Goal: Transaction & Acquisition: Purchase product/service

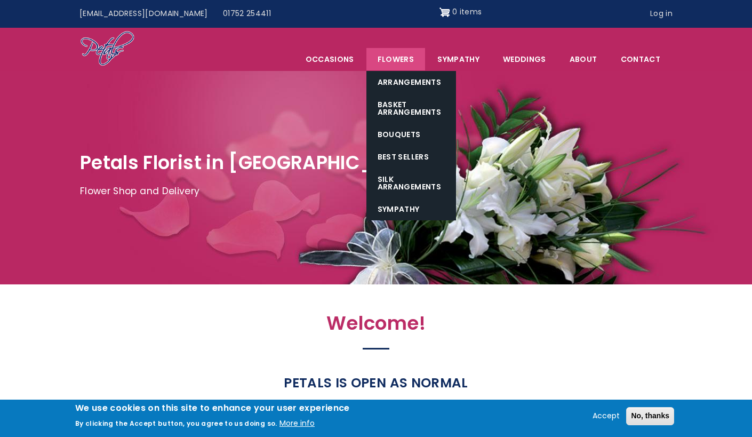
click at [405, 60] on link "Flowers" at bounding box center [396, 59] width 59 height 22
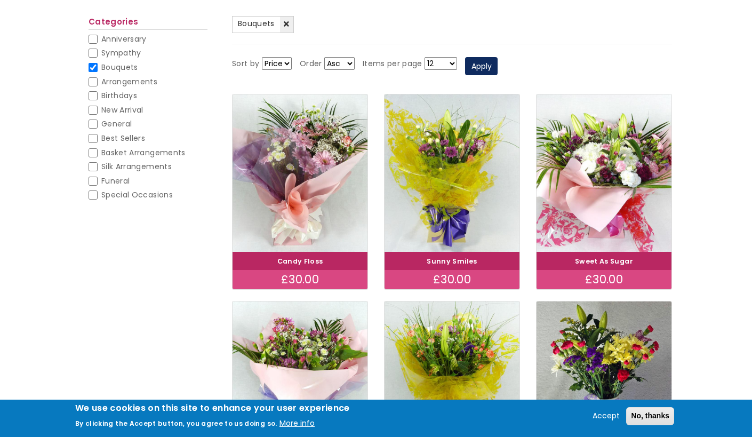
scroll to position [128, 0]
click at [284, 60] on select "Price Title" at bounding box center [277, 63] width 30 height 13
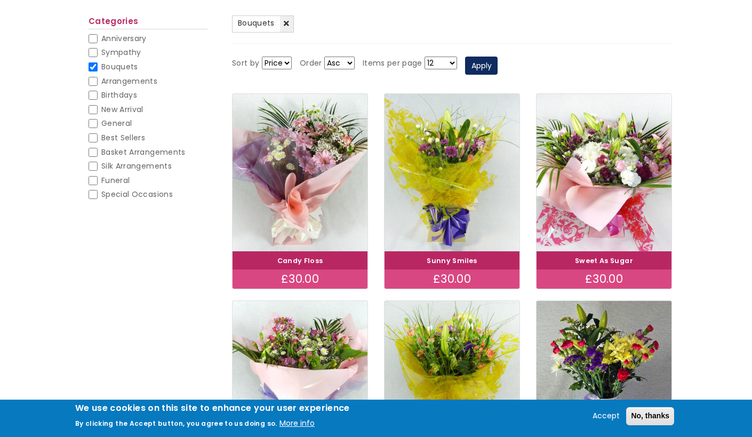
click at [284, 60] on select "Price Title" at bounding box center [277, 63] width 30 height 13
click at [343, 61] on select "Asc Desc" at bounding box center [339, 63] width 30 height 13
click at [341, 61] on select "Asc Desc" at bounding box center [339, 63] width 30 height 13
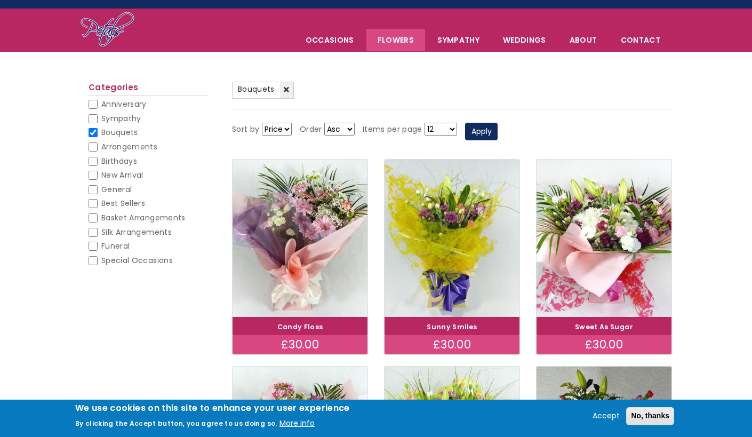
scroll to position [0, 0]
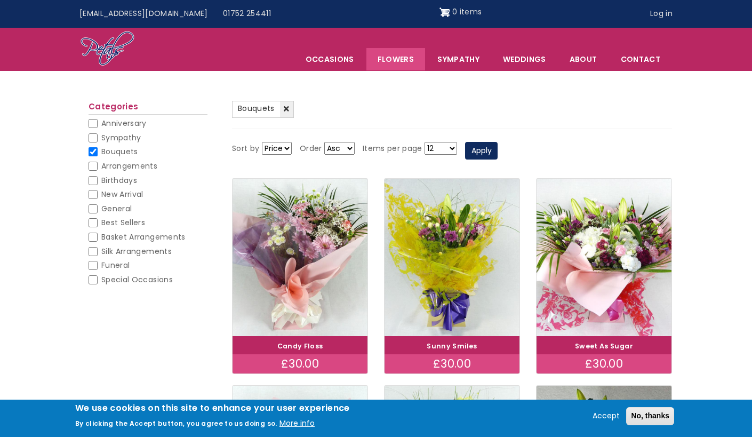
click at [94, 280] on input "Special Occasions" at bounding box center [93, 279] width 9 height 9
checkbox input "false"
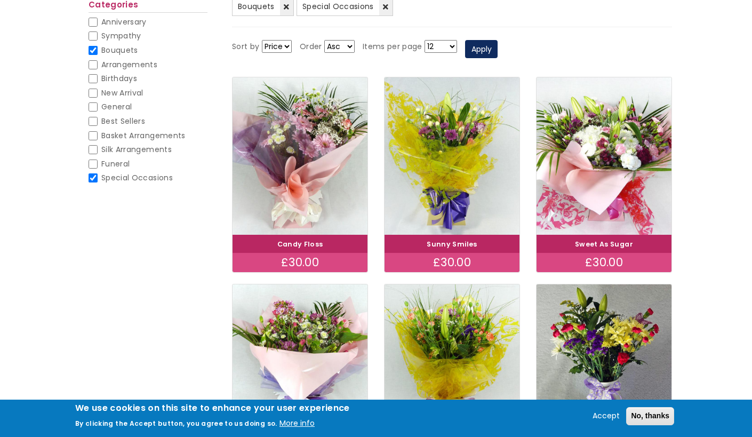
scroll to position [146, 0]
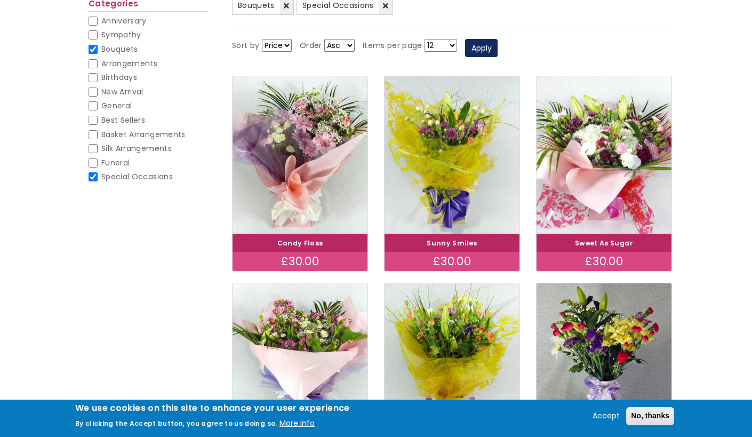
click at [306, 248] on h4 "Candy Floss" at bounding box center [300, 242] width 131 height 14
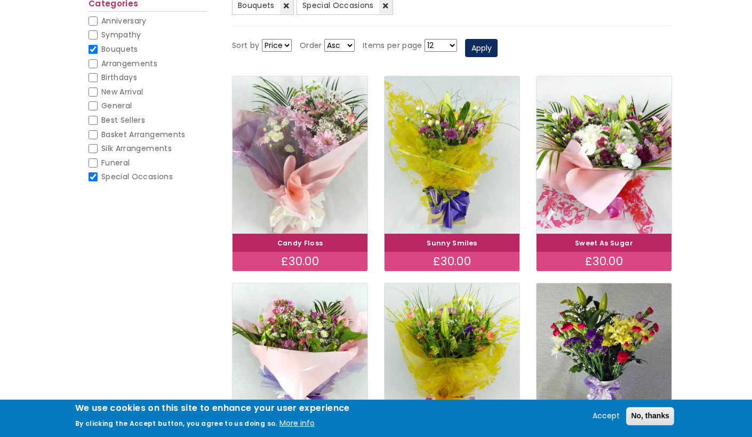
click at [298, 211] on img at bounding box center [301, 155] width 152 height 176
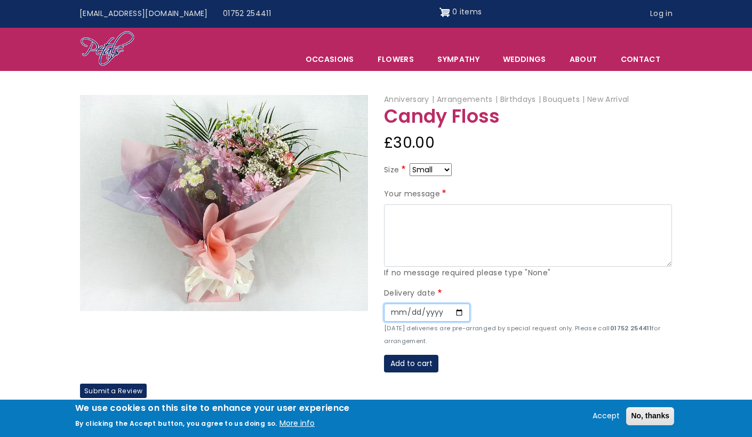
click at [455, 313] on input "Date" at bounding box center [427, 313] width 86 height 18
type input "[DATE]"
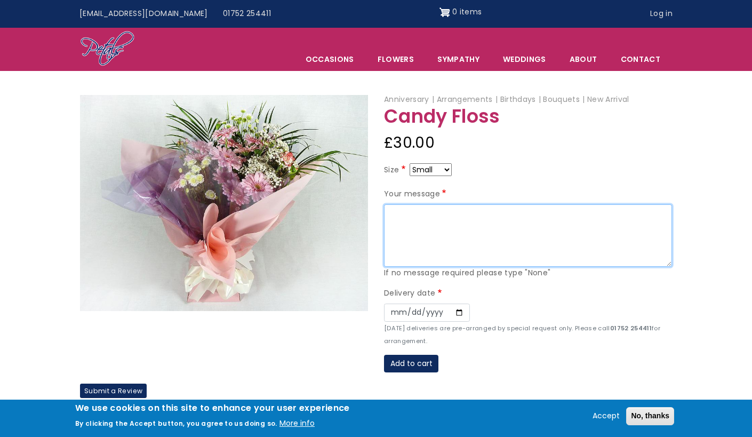
click at [425, 223] on textarea "Your message" at bounding box center [528, 235] width 288 height 63
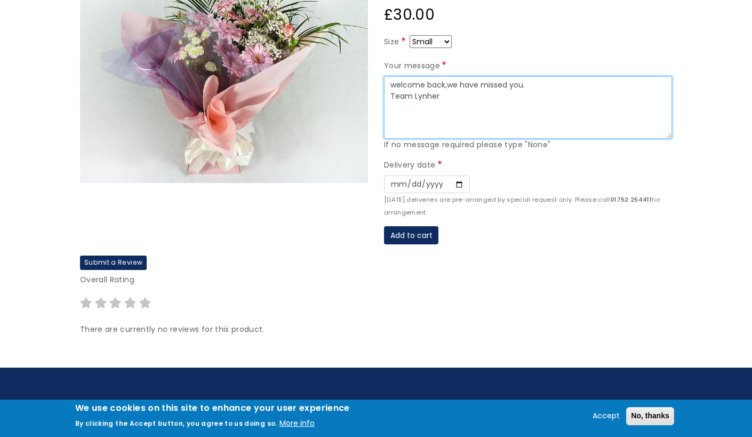
scroll to position [172, 0]
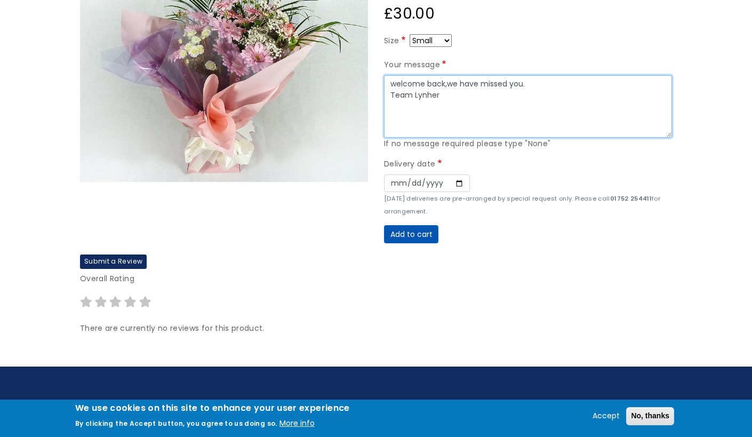
type textarea "welcome back,we have missed you. Team Lynher"
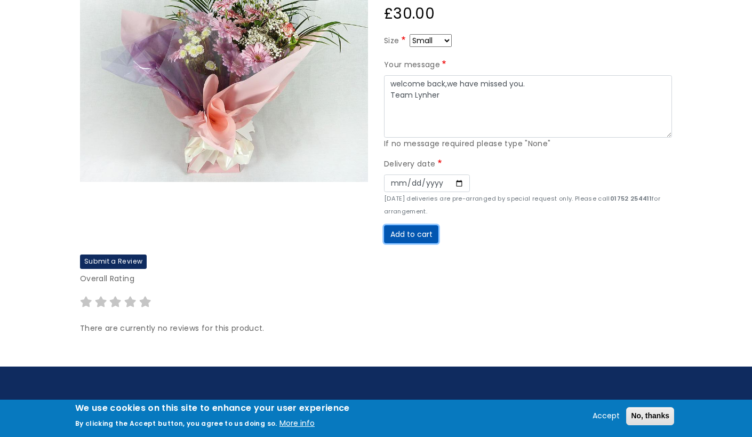
click at [417, 236] on button "Add to cart" at bounding box center [411, 234] width 54 height 18
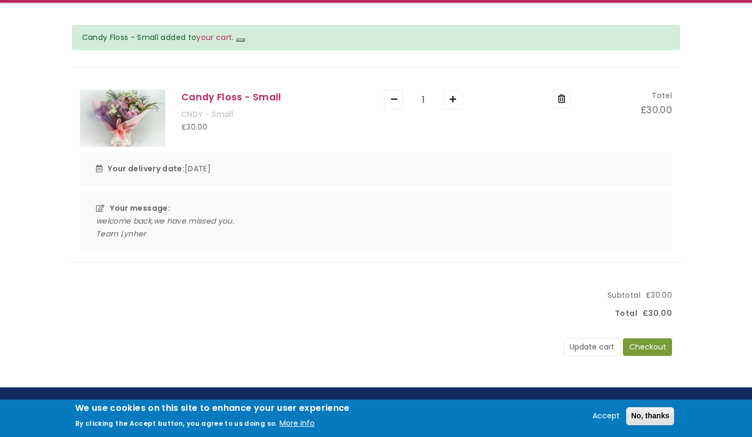
scroll to position [111, 0]
click at [646, 348] on button "Checkout" at bounding box center [647, 347] width 49 height 18
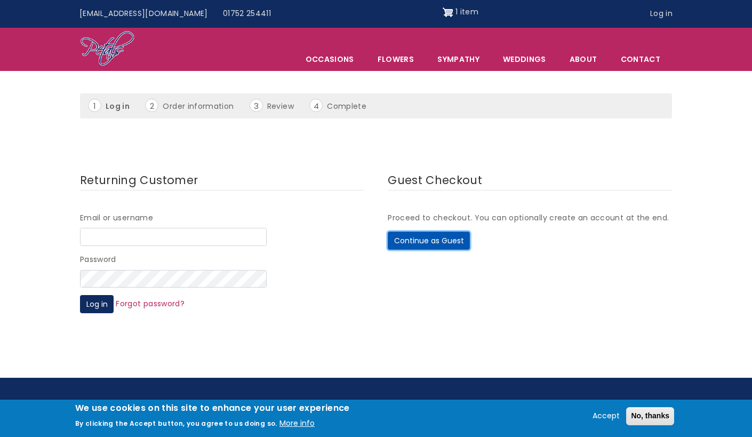
click at [421, 239] on button "Continue as Guest" at bounding box center [429, 241] width 82 height 18
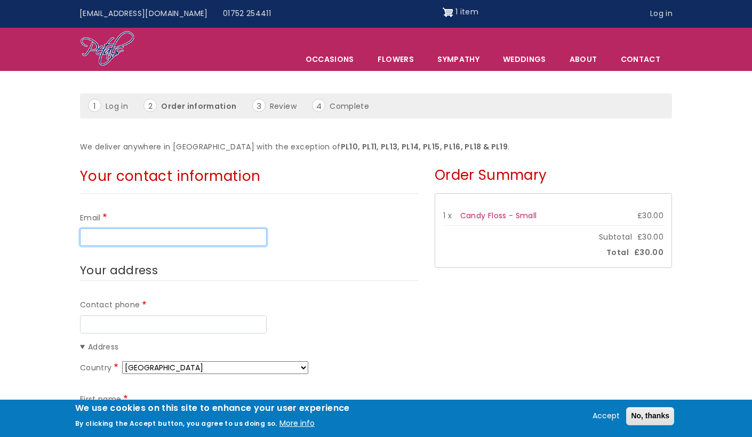
click at [189, 233] on input "Email" at bounding box center [173, 237] width 187 height 18
type input "[PERSON_NAME][EMAIL_ADDRESS][DOMAIN_NAME]"
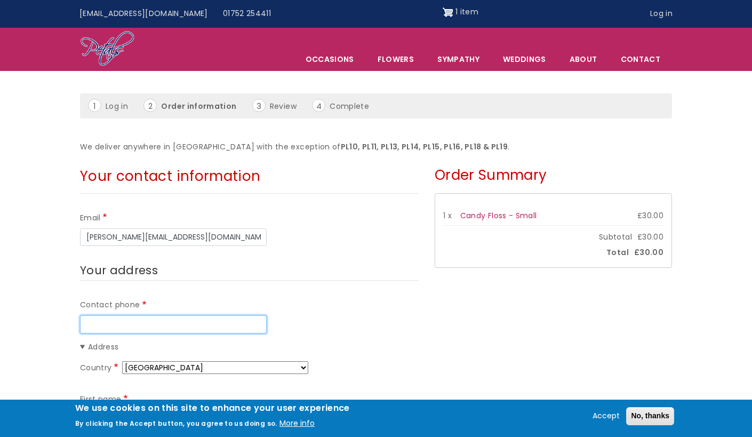
type input "01752360893"
type input "[PERSON_NAME]"
type input "[STREET_ADDRESS]"
type input "Barne barton"
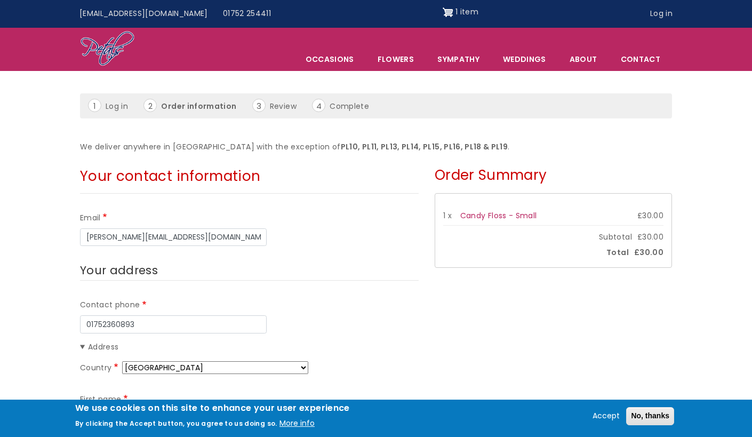
type input "Plymouth"
type input "PL5 1DA"
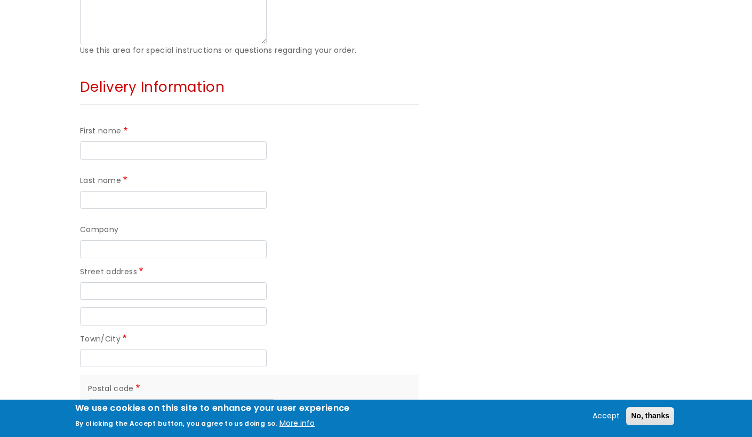
scroll to position [763, 0]
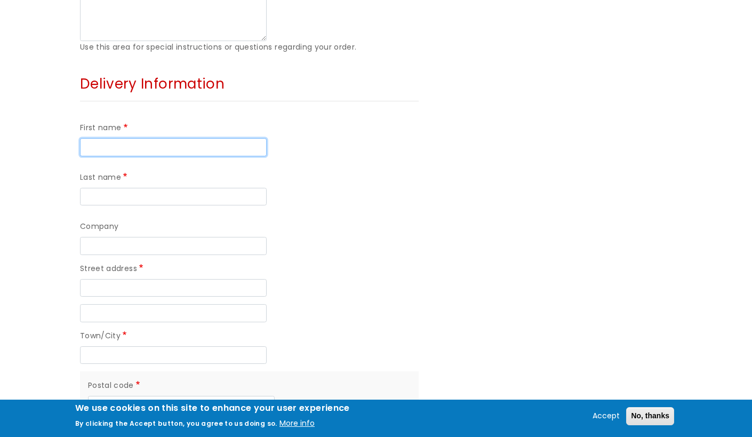
click at [144, 140] on input "First name" at bounding box center [173, 147] width 187 height 18
type input "nikki"
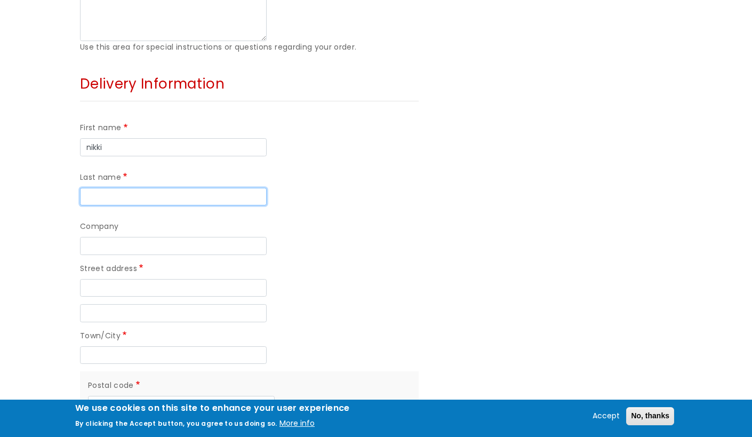
click at [128, 198] on input "Last name" at bounding box center [173, 197] width 187 height 18
type input "thomas"
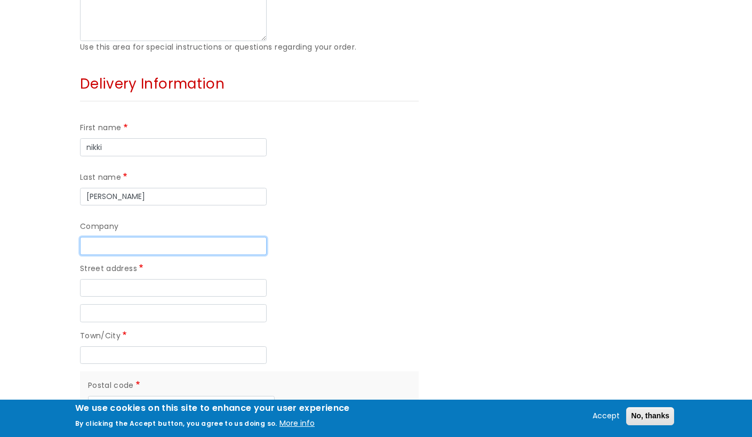
click at [113, 244] on input "Company" at bounding box center [173, 246] width 187 height 18
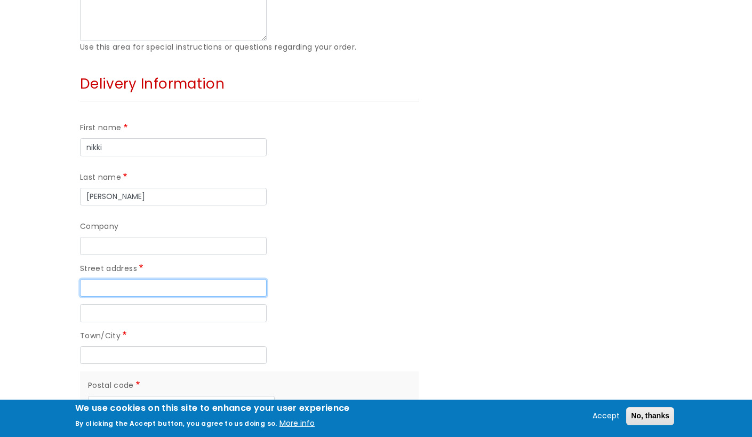
click at [91, 287] on input "Street address" at bounding box center [173, 288] width 187 height 18
type input "lynher ward"
click at [97, 309] on input "Street address line 2" at bounding box center [173, 313] width 187 height 18
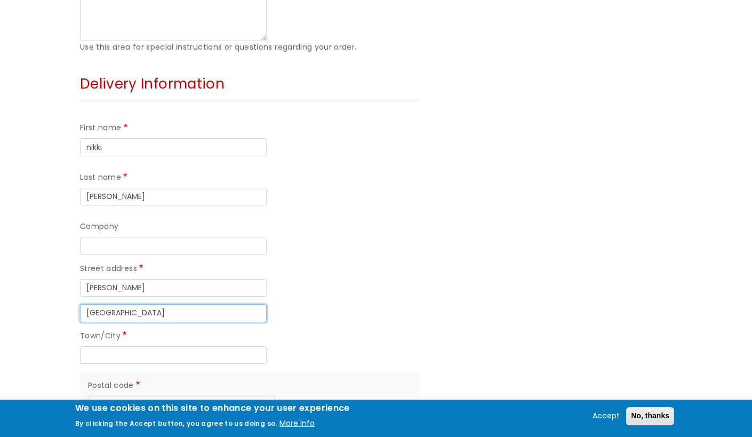
type input "derriford hospital"
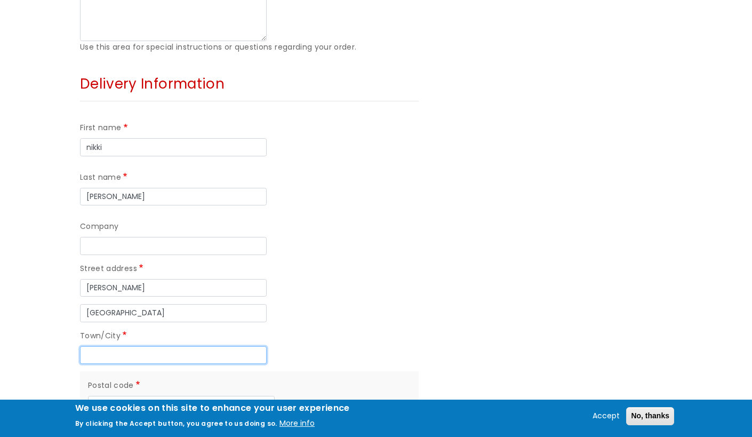
click at [130, 353] on input "Town/City" at bounding box center [173, 355] width 187 height 18
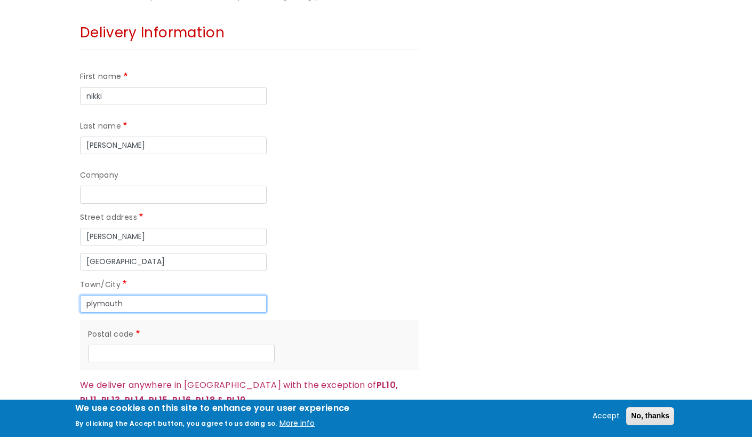
scroll to position [814, 0]
type input "plymouth"
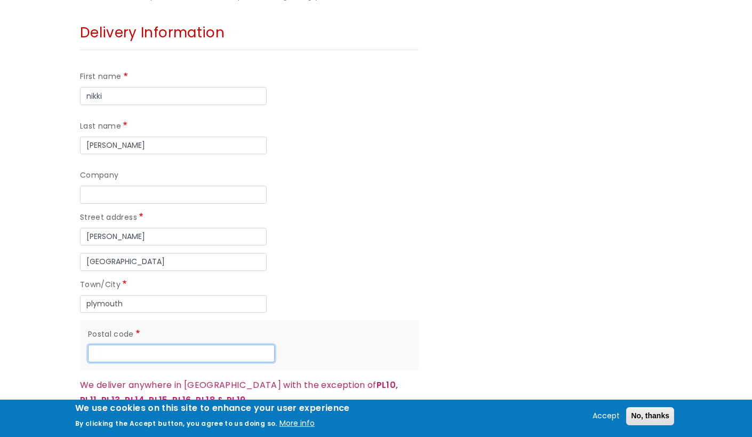
click at [100, 349] on input "Postal code" at bounding box center [181, 354] width 187 height 18
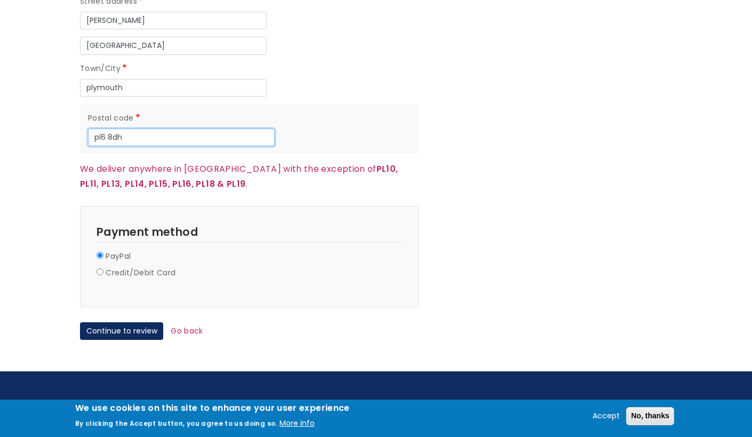
scroll to position [1031, 0]
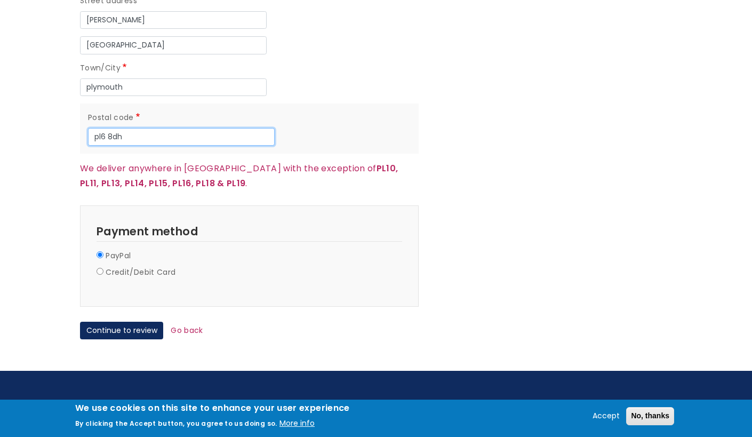
type input "pl6 8dh"
click at [100, 268] on input "Credit/Debit Card" at bounding box center [100, 271] width 7 height 7
radio input "true"
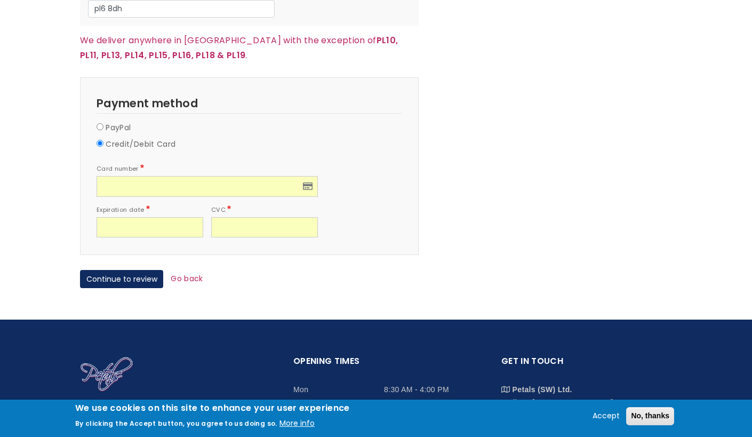
scroll to position [1159, 0]
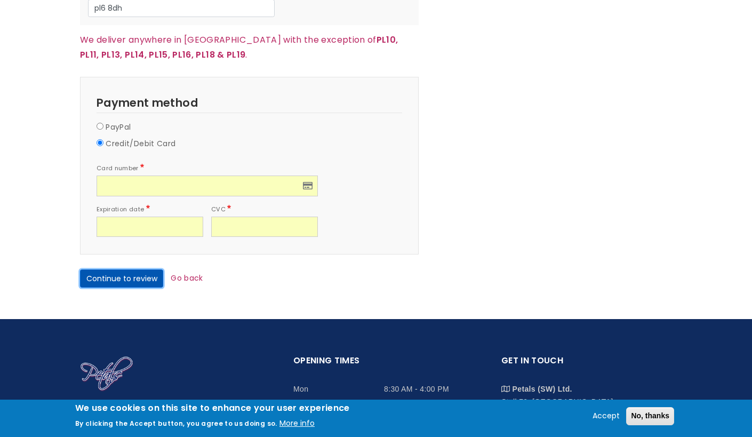
click at [124, 272] on button "Continue to review" at bounding box center [121, 278] width 83 height 18
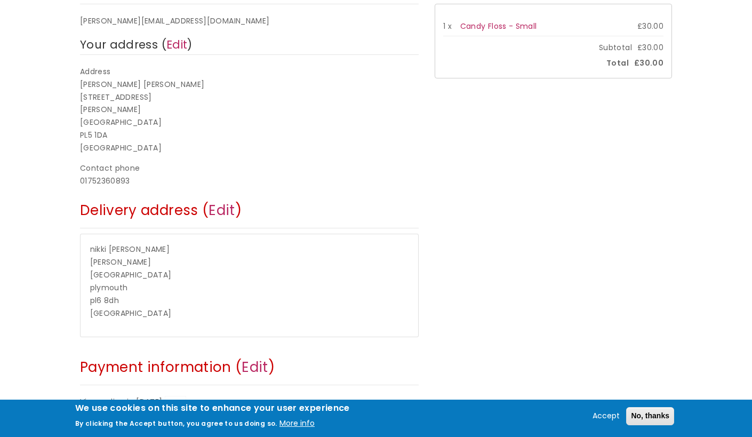
scroll to position [204, 0]
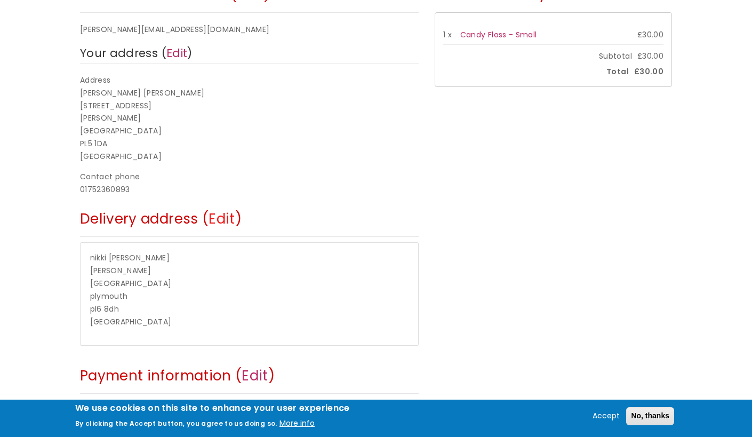
click at [219, 226] on link "Edit" at bounding box center [222, 218] width 26 height 19
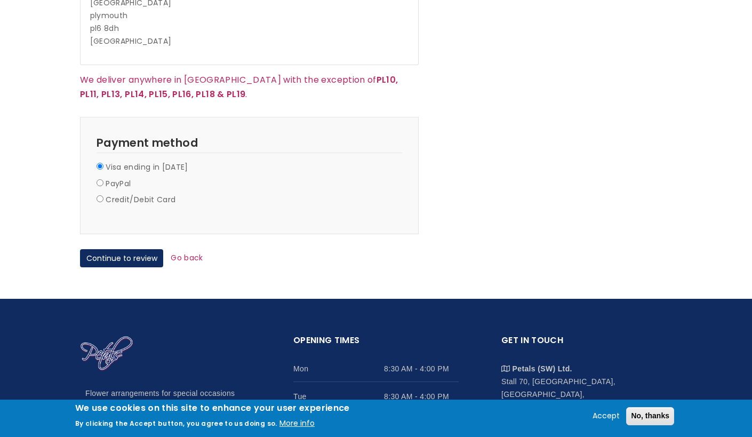
scroll to position [909, 0]
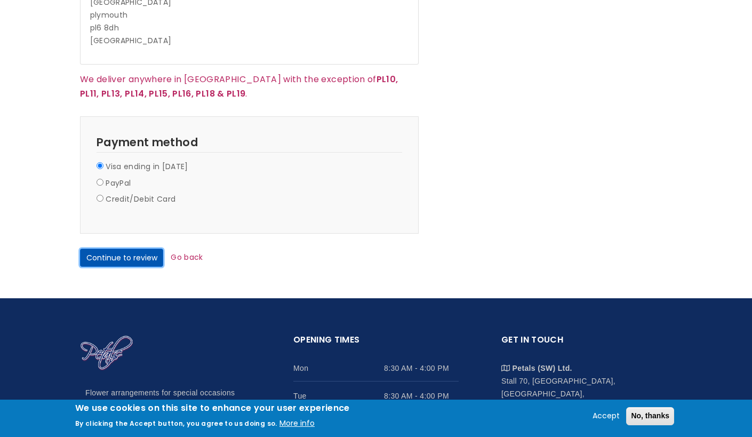
click at [136, 249] on button "Continue to review" at bounding box center [121, 258] width 83 height 18
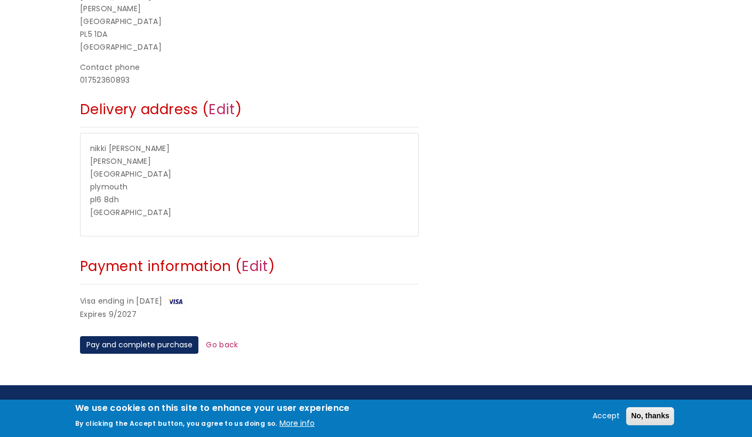
scroll to position [315, 0]
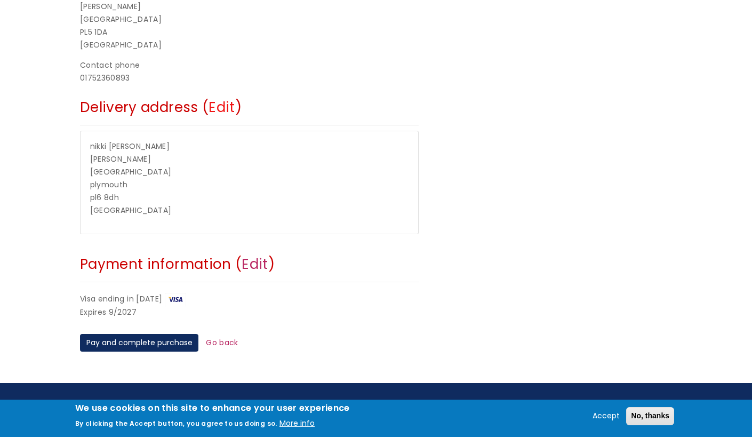
click at [218, 107] on link "Edit" at bounding box center [222, 107] width 26 height 19
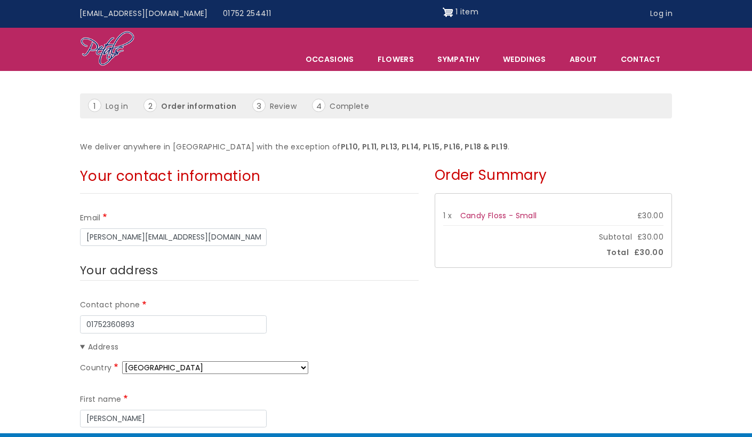
click at [218, 107] on li "Order information" at bounding box center [197, 106] width 106 height 14
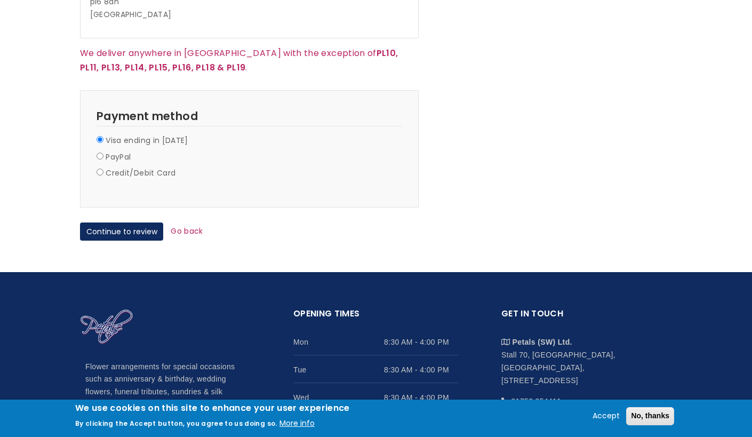
scroll to position [937, 0]
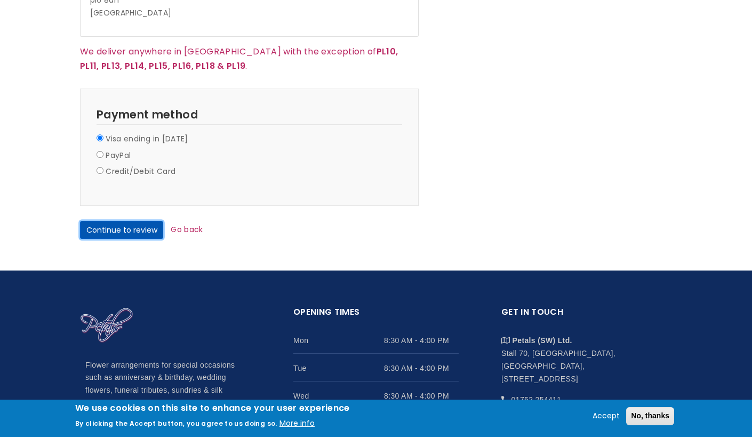
click at [144, 224] on button "Continue to review" at bounding box center [121, 230] width 83 height 18
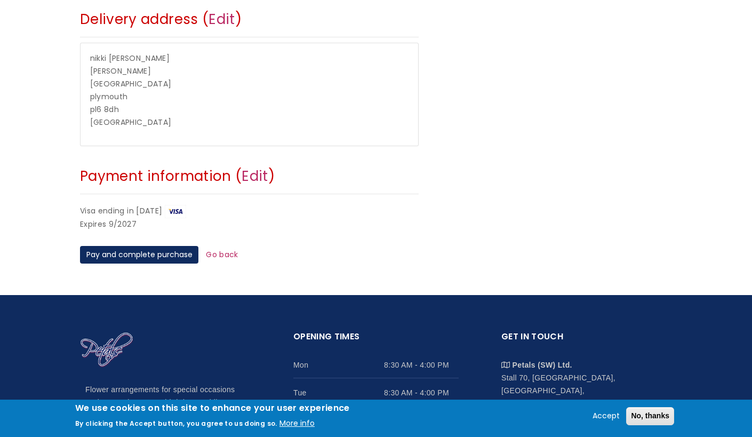
scroll to position [407, 0]
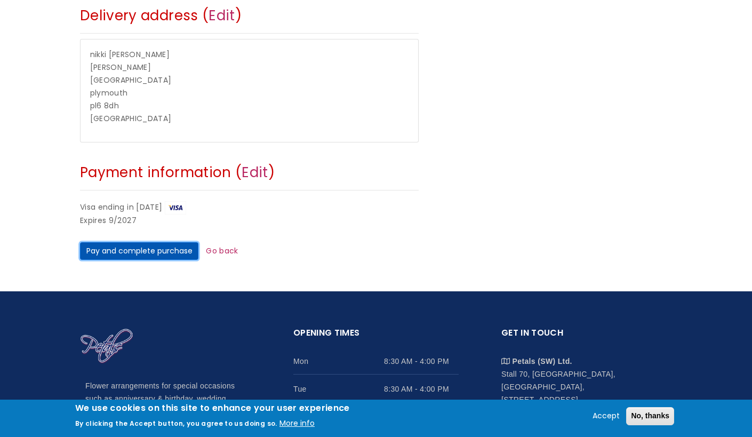
click at [146, 248] on button "Pay and complete purchase" at bounding box center [139, 251] width 118 height 18
